Goal: Complete application form

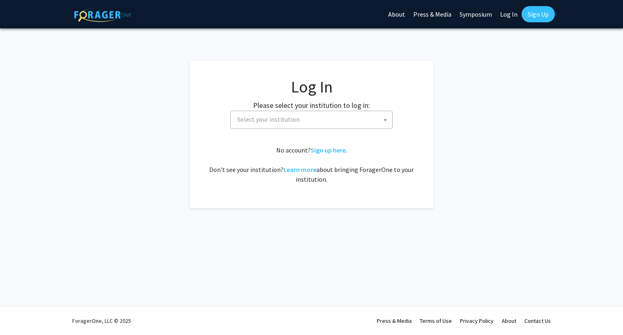
select select
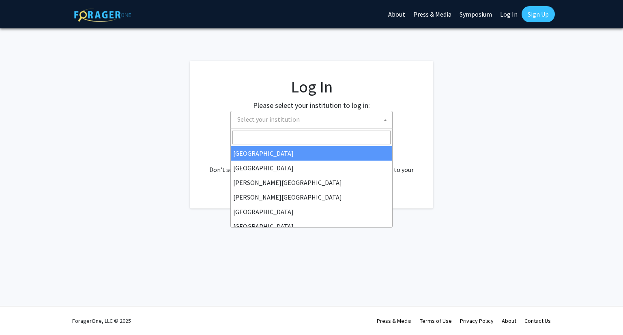
click at [357, 125] on span "Select your institution" at bounding box center [313, 119] width 158 height 17
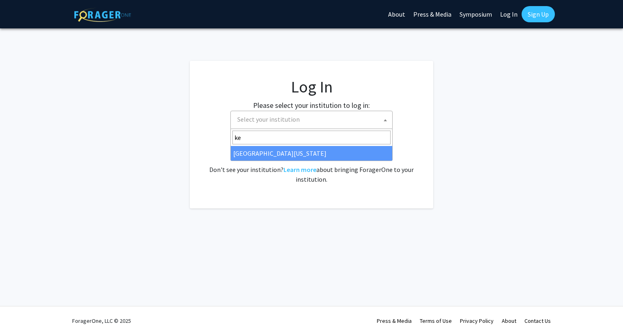
type input "ke"
select select "13"
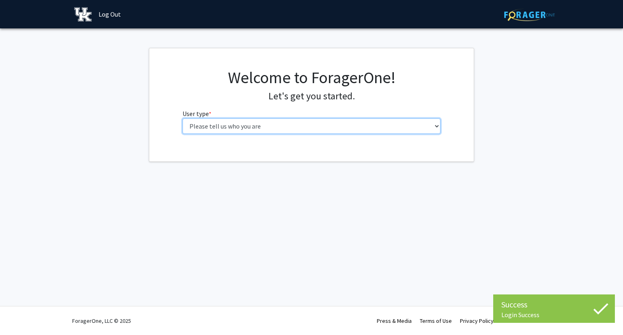
click at [367, 130] on select "Please tell us who you are Undergraduate Student Master's Student Doctoral Cand…" at bounding box center [312, 125] width 258 height 15
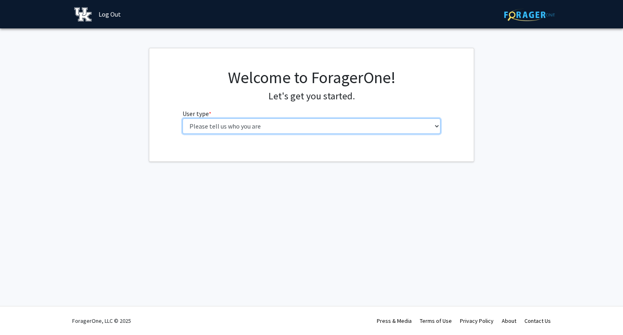
select select "1: undergrad"
click at [183, 118] on select "Please tell us who you are Undergraduate Student Master's Student Doctoral Cand…" at bounding box center [312, 125] width 258 height 15
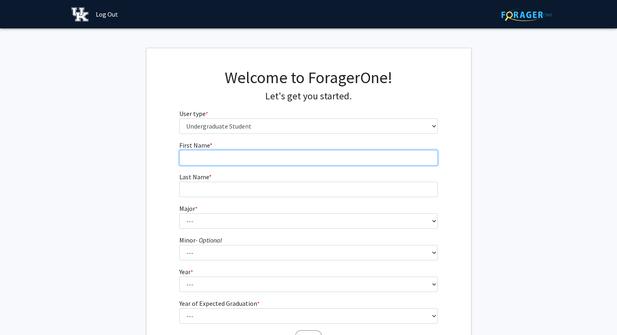
click at [305, 156] on input "First Name * required" at bounding box center [308, 157] width 258 height 15
type input "Gable"
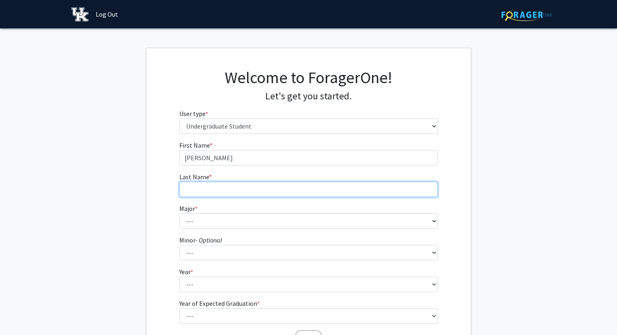
click at [205, 187] on input "Last Name * required" at bounding box center [308, 189] width 258 height 15
type input "Rath"
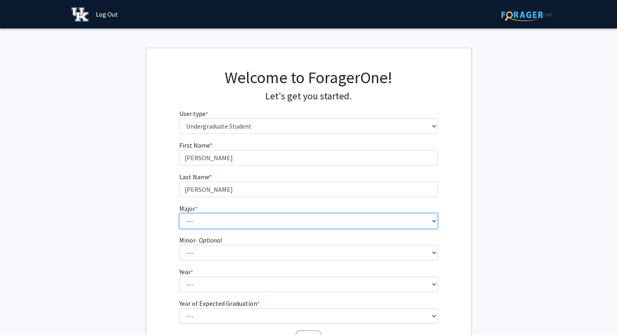
click at [207, 225] on select "--- Accounting Aerospace Engineering African American & Africana Studies Agricu…" at bounding box center [308, 220] width 258 height 15
select select "90: 927"
click at [179, 213] on select "--- Accounting Aerospace Engineering African American & Africana Studies Agricu…" at bounding box center [308, 220] width 258 height 15
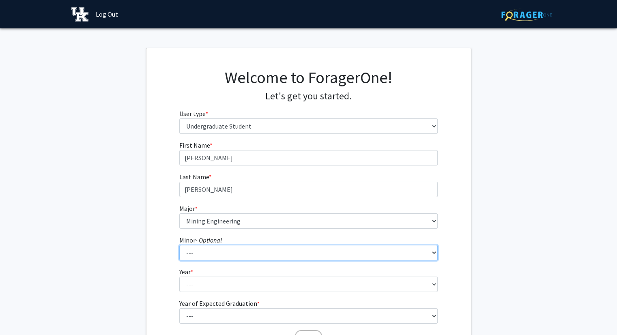
click at [206, 251] on select "--- African American & Africana Studies Agricultural Economics American Studies…" at bounding box center [308, 252] width 258 height 15
click at [111, 210] on fg-get-started "Welcome to ForagerOne! Let's get you started. User type * required Please tell …" at bounding box center [308, 208] width 617 height 320
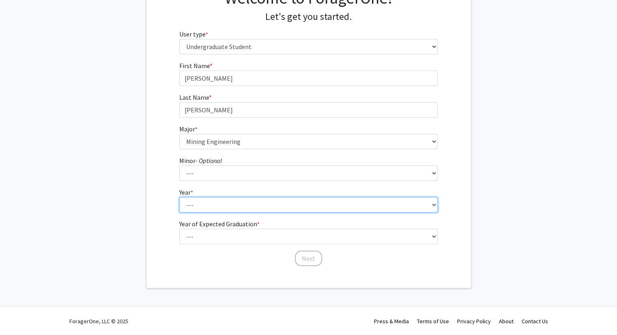
click at [200, 205] on select "--- First-year Sophomore Junior Senior Postbaccalaureate Certificate" at bounding box center [308, 204] width 258 height 15
select select "3: junior"
click at [179, 197] on select "--- First-year Sophomore Junior Senior Postbaccalaureate Certificate" at bounding box center [308, 204] width 258 height 15
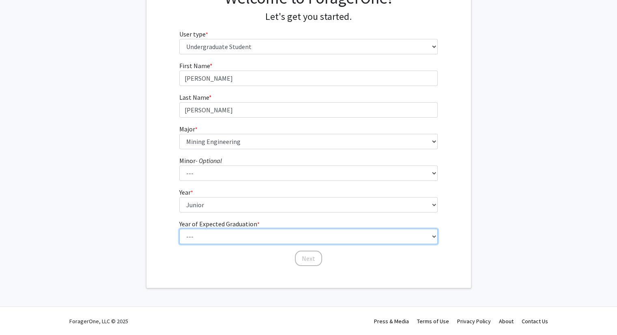
click at [210, 233] on select "--- 2025 2026 2027 2028 2029 2030 2031 2032 2033 2034" at bounding box center [308, 236] width 258 height 15
select select "3: 2027"
click at [179, 229] on select "--- 2025 2026 2027 2028 2029 2030 2031 2032 2033 2034" at bounding box center [308, 236] width 258 height 15
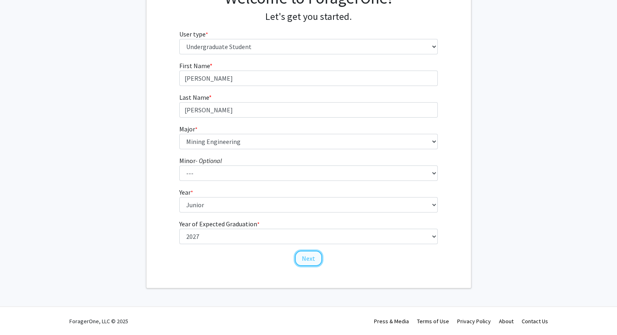
click at [308, 256] on button "Next" at bounding box center [308, 258] width 27 height 15
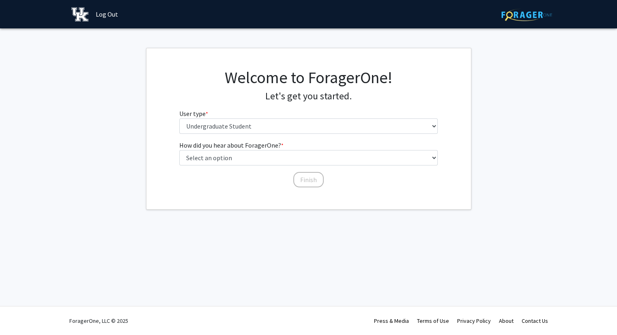
scroll to position [0, 0]
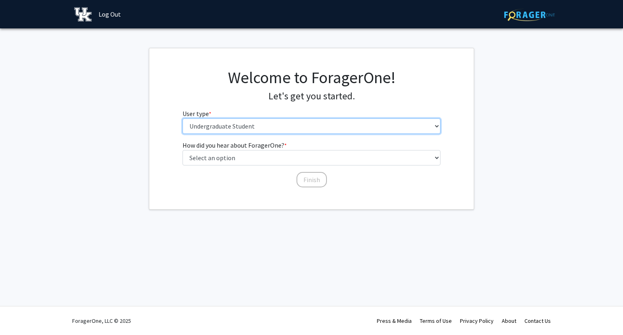
click at [269, 128] on select "Please tell us who you are Undergraduate Student Master's Student Doctoral Cand…" at bounding box center [312, 125] width 258 height 15
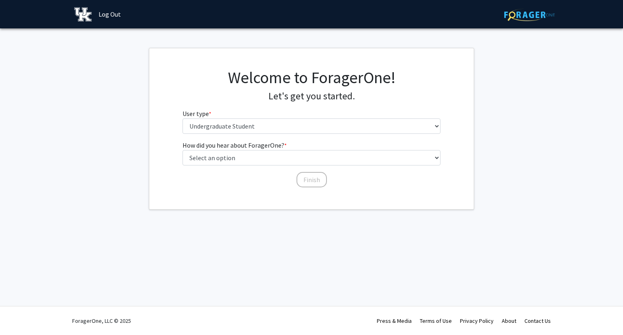
click at [140, 159] on fg-get-started "Welcome to ForagerOne! Let's get you started. User type * required Please tell …" at bounding box center [311, 129] width 623 height 162
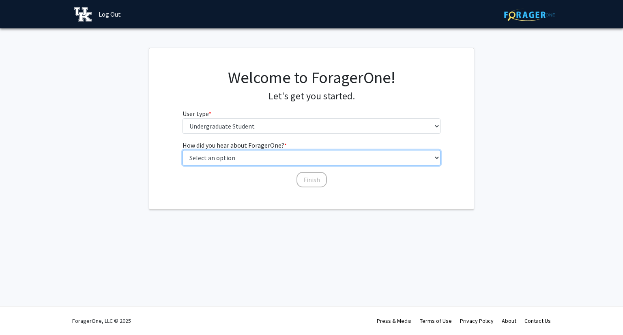
click at [215, 158] on select "Select an option Peer/student recommendation Faculty/staff recommendation Unive…" at bounding box center [312, 157] width 258 height 15
select select "2: faculty_recommendation"
click at [183, 150] on select "Select an option Peer/student recommendation Faculty/staff recommendation Unive…" at bounding box center [312, 157] width 258 height 15
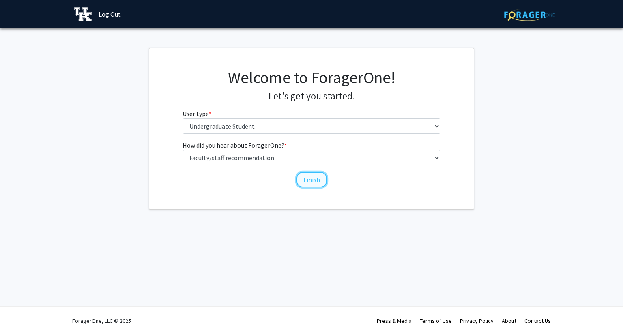
click at [302, 178] on button "Finish" at bounding box center [311, 179] width 30 height 15
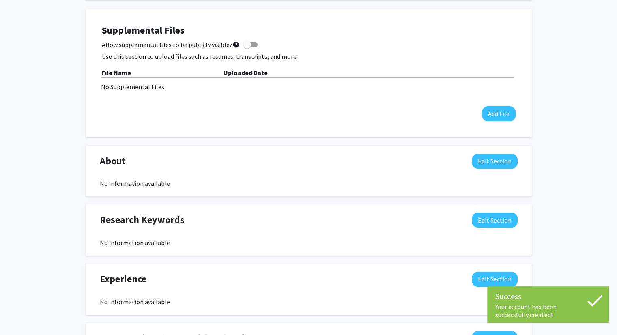
scroll to position [248, 0]
